Goal: Information Seeking & Learning: Learn about a topic

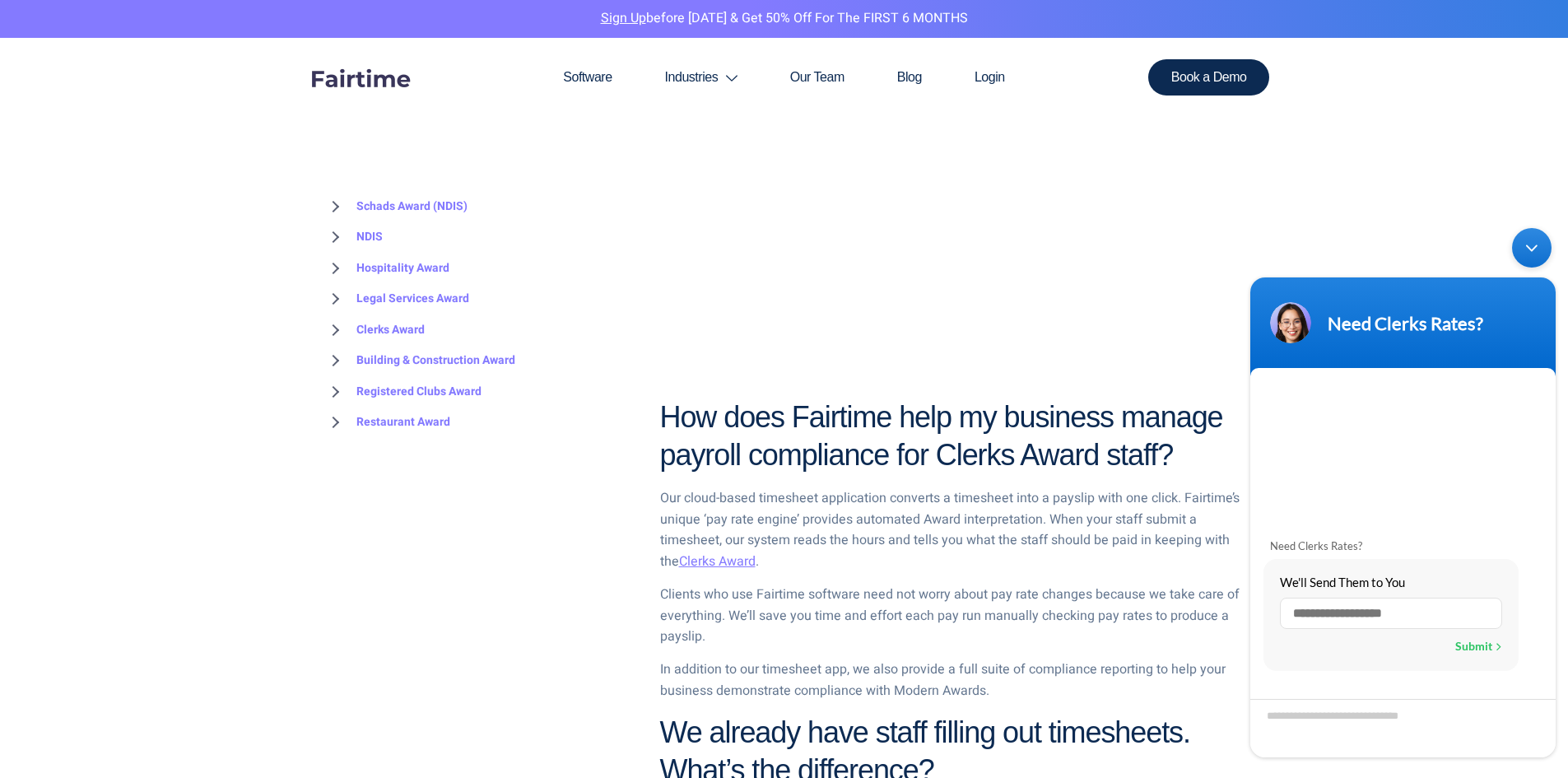
scroll to position [1401, 0]
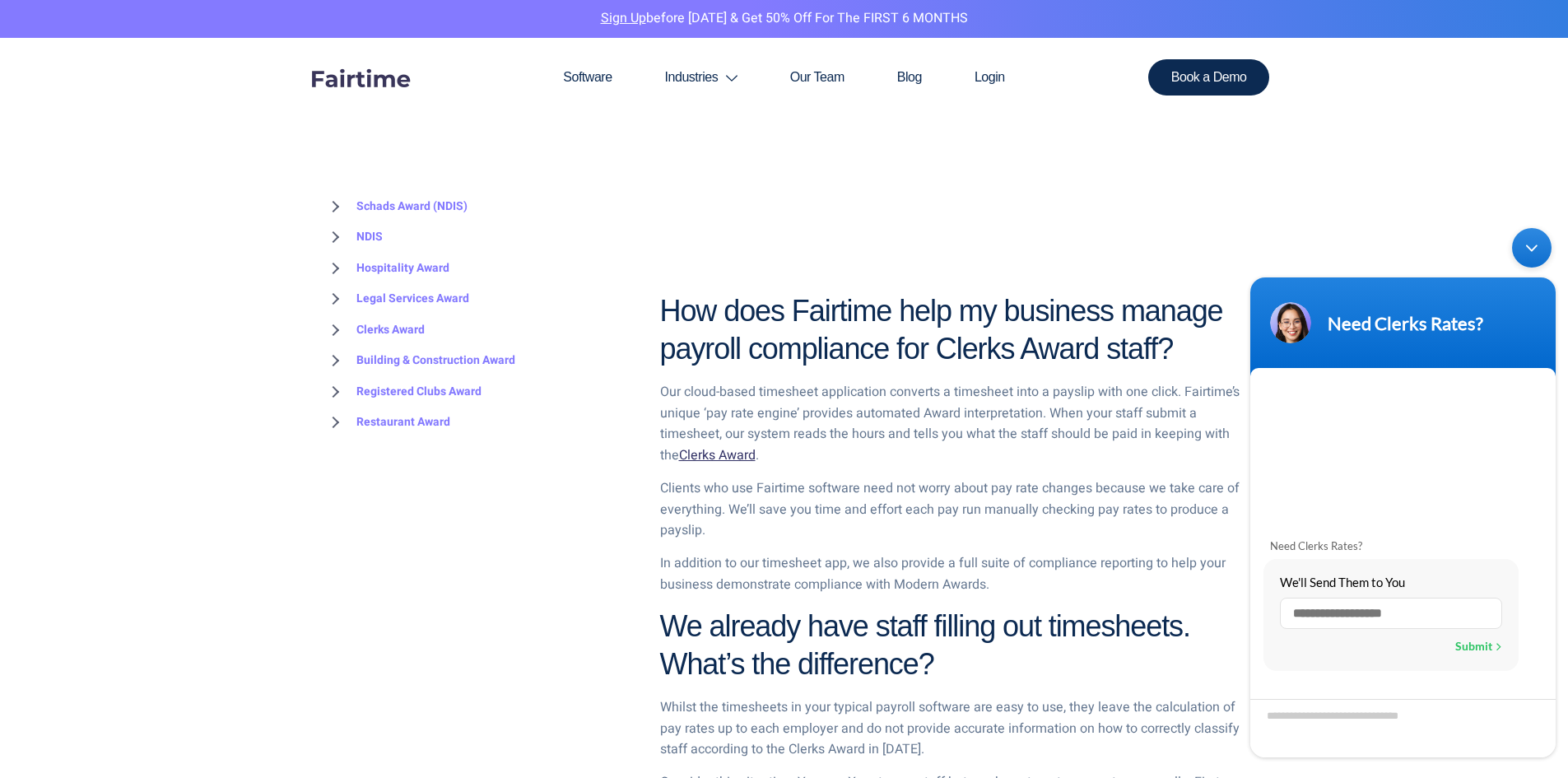
click at [728, 456] on link "Clerks Award" at bounding box center [718, 456] width 77 height 20
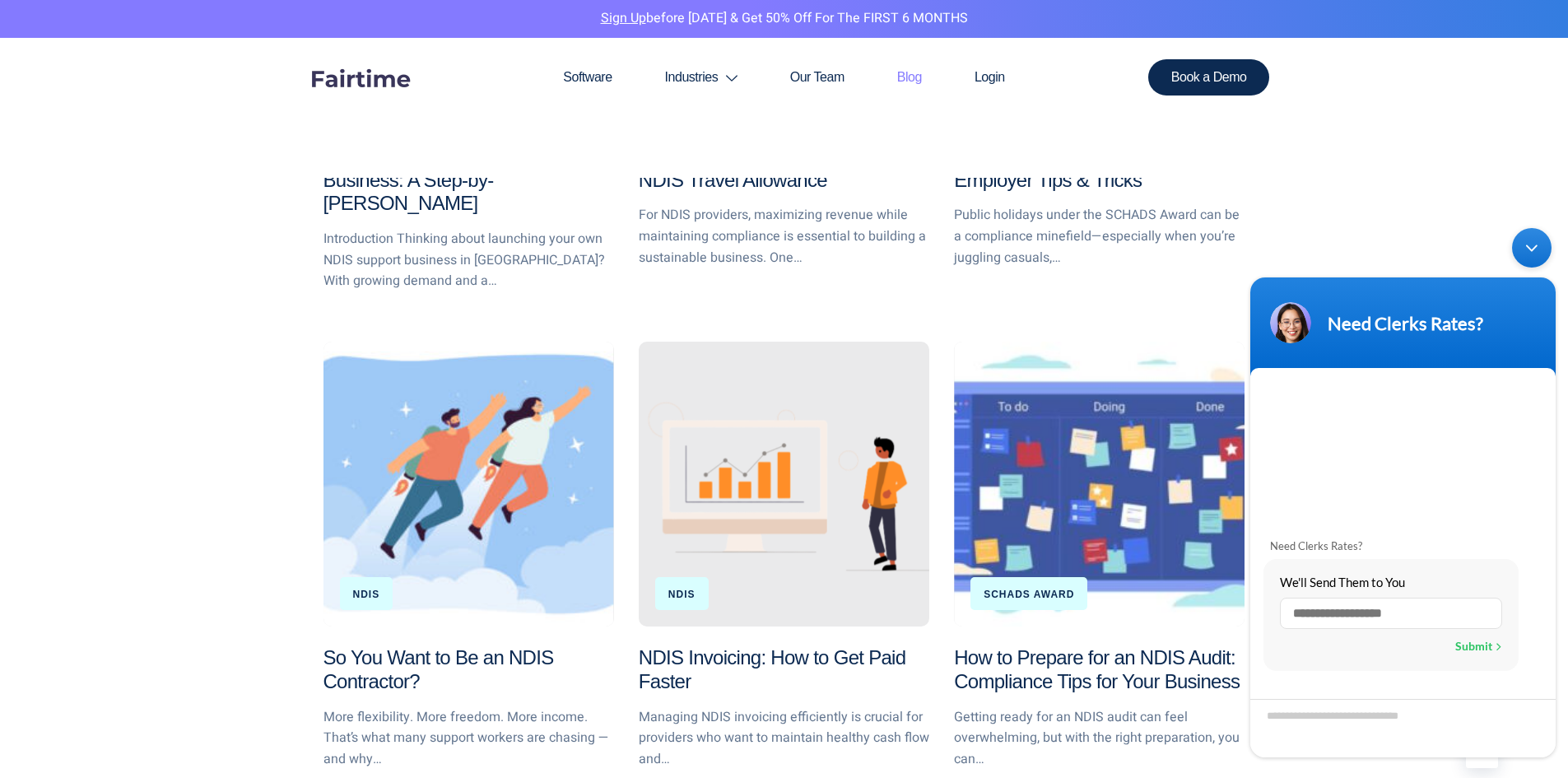
scroll to position [1565, 0]
